Goal: Information Seeking & Learning: Find specific fact

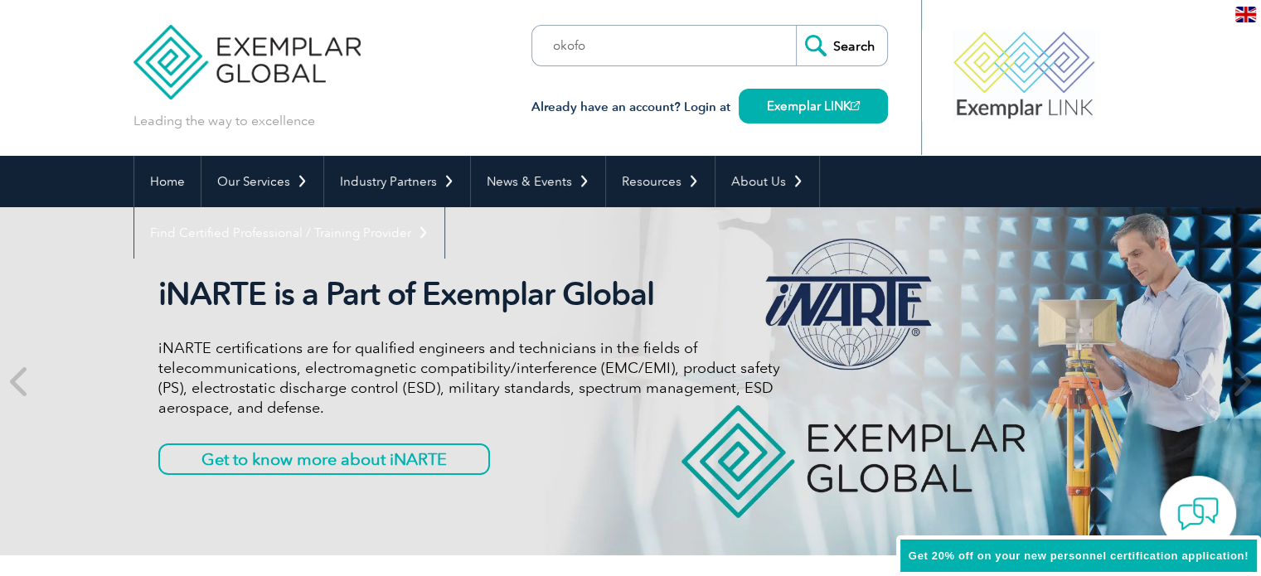
type input "okofo"
click at [796, 26] on input "Search" at bounding box center [841, 46] width 91 height 40
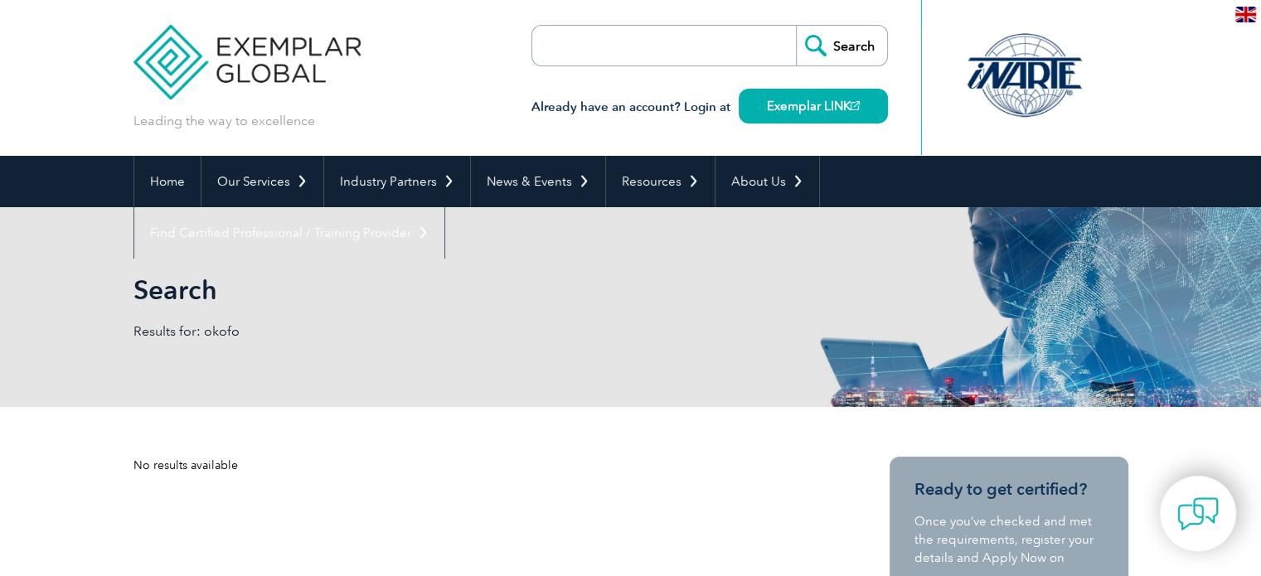
click at [726, 44] on form "Search" at bounding box center [710, 45] width 357 height 41
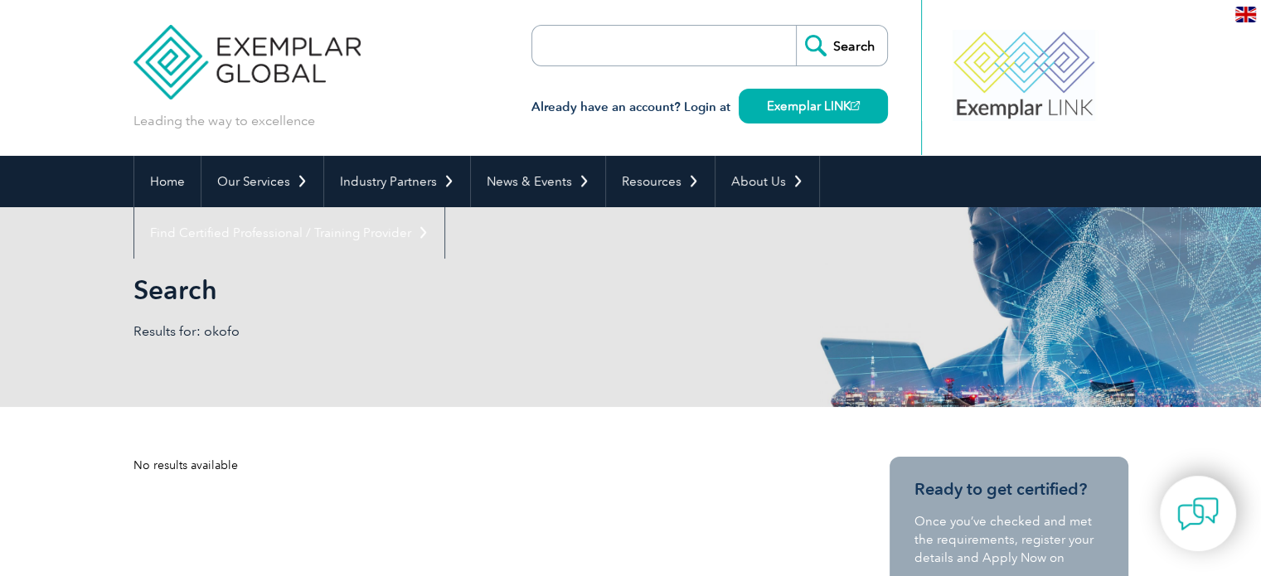
click at [678, 39] on input "search" at bounding box center [628, 46] width 174 height 40
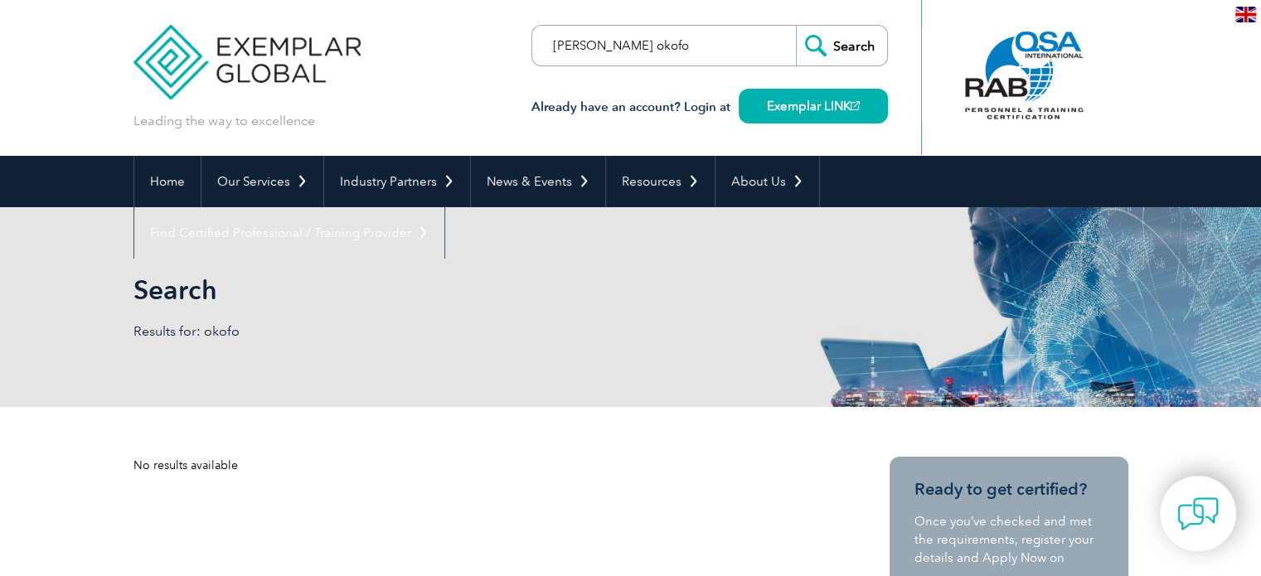
type input "[PERSON_NAME] okofo"
click at [796, 26] on input "Search" at bounding box center [841, 46] width 91 height 40
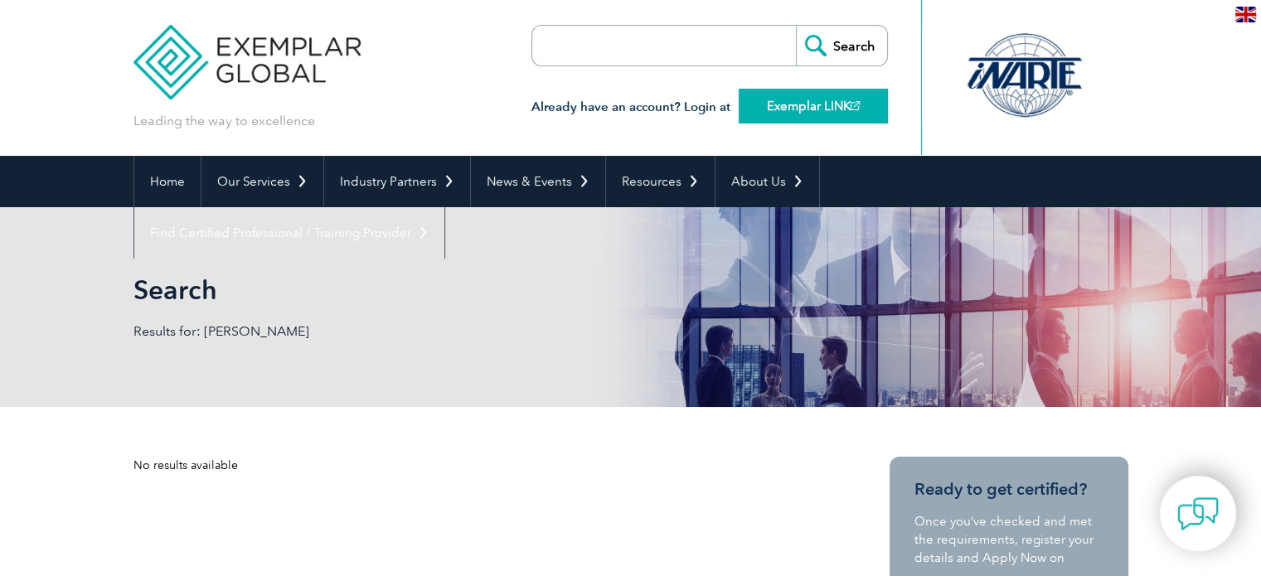
click at [784, 109] on link "Exemplar LINK" at bounding box center [813, 106] width 149 height 35
